Goal: Answer question/provide support: Share knowledge or assist other users

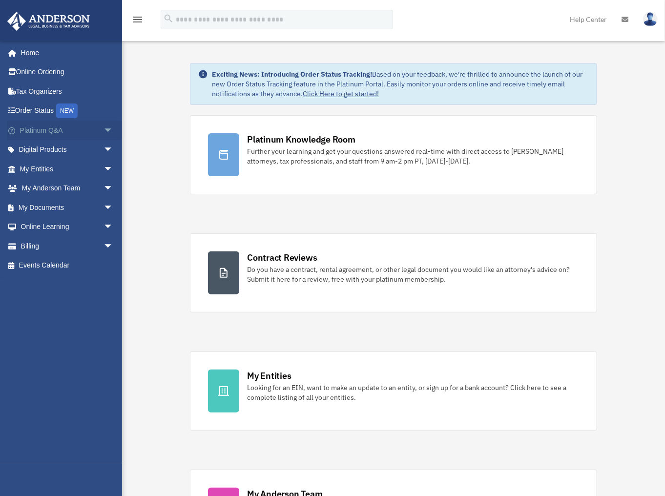
click at [104, 130] on span "arrow_drop_down" at bounding box center [114, 131] width 20 height 20
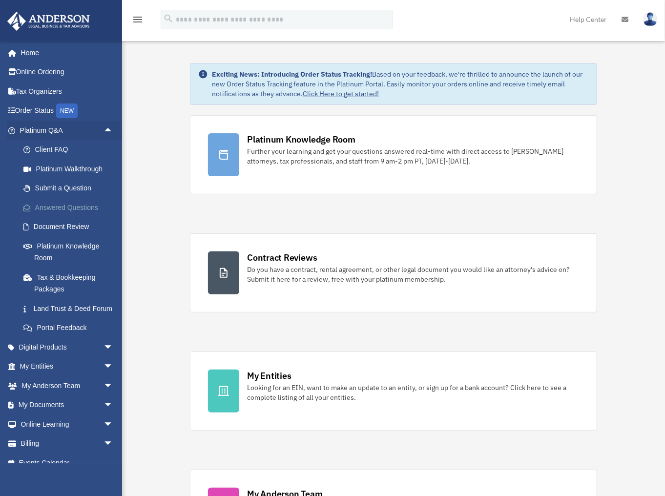
click at [74, 209] on link "Answered Questions" at bounding box center [71, 208] width 114 height 20
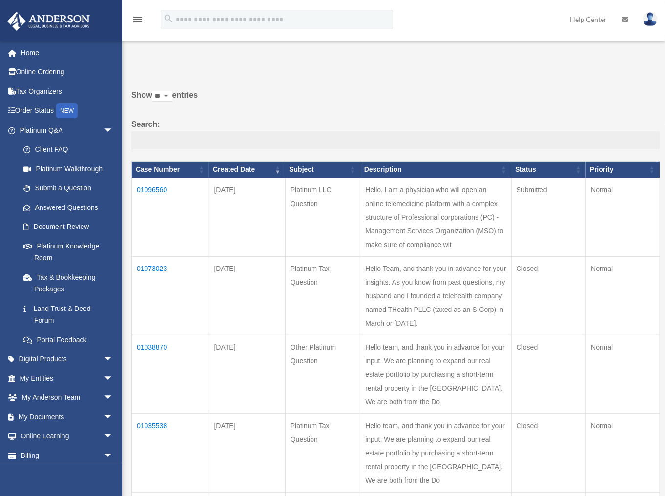
click at [164, 192] on td "01096560" at bounding box center [171, 217] width 78 height 79
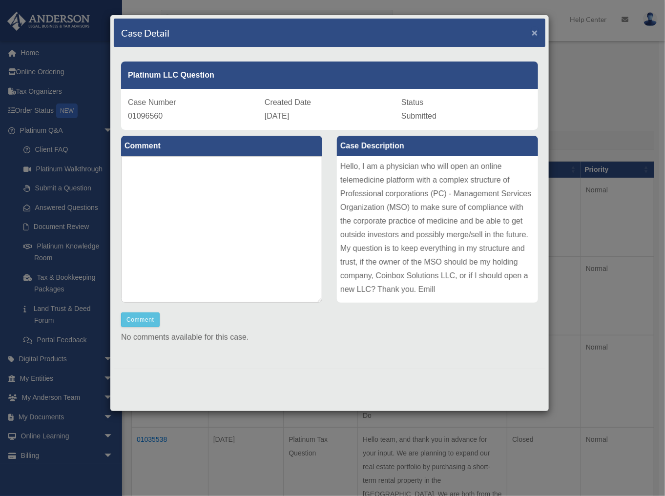
click at [533, 31] on span "×" at bounding box center [535, 32] width 6 height 11
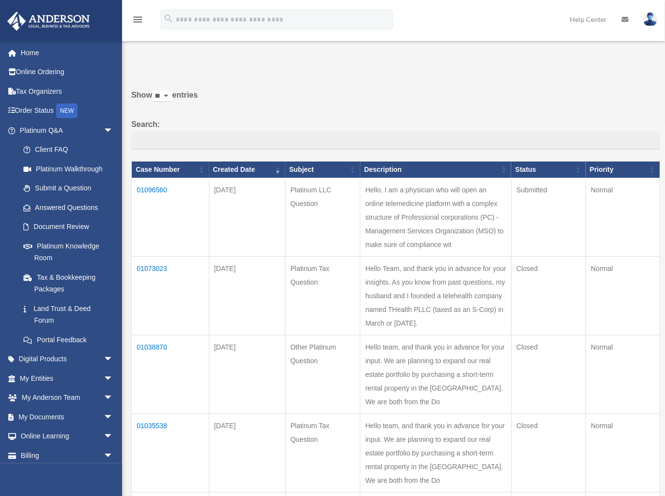
click at [162, 309] on td "01073023" at bounding box center [171, 296] width 78 height 79
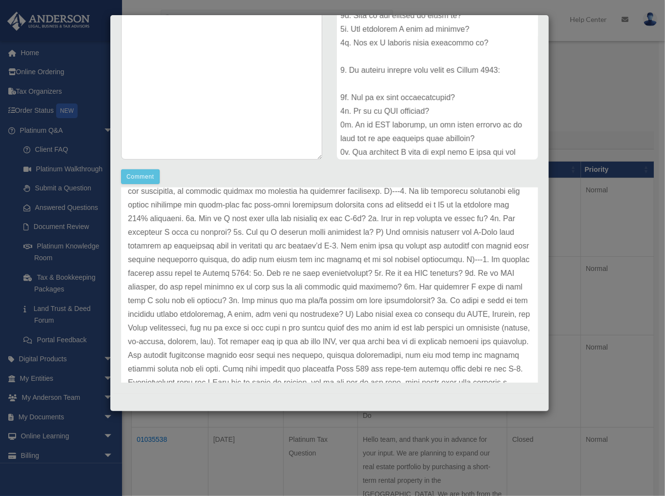
scroll to position [742, 0]
